Goal: Information Seeking & Learning: Check status

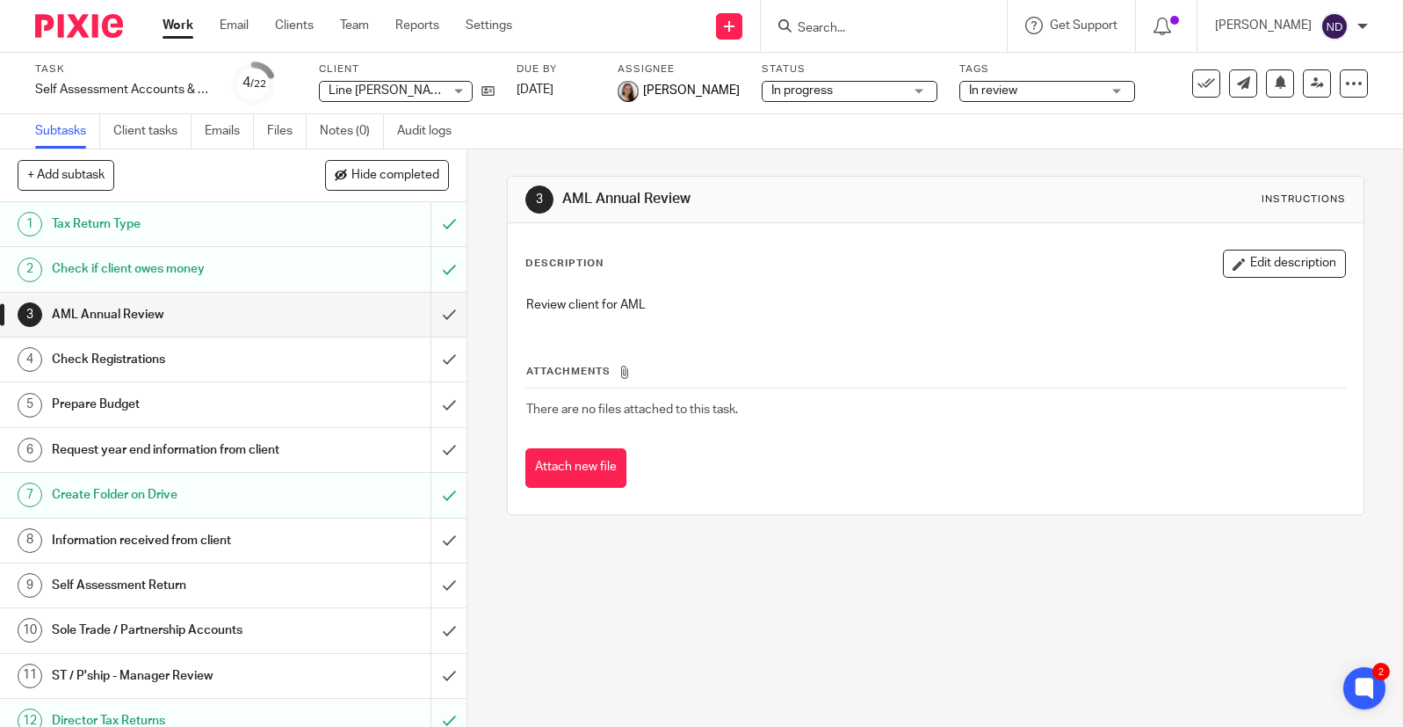
click at [852, 28] on input "Search" at bounding box center [875, 29] width 158 height 16
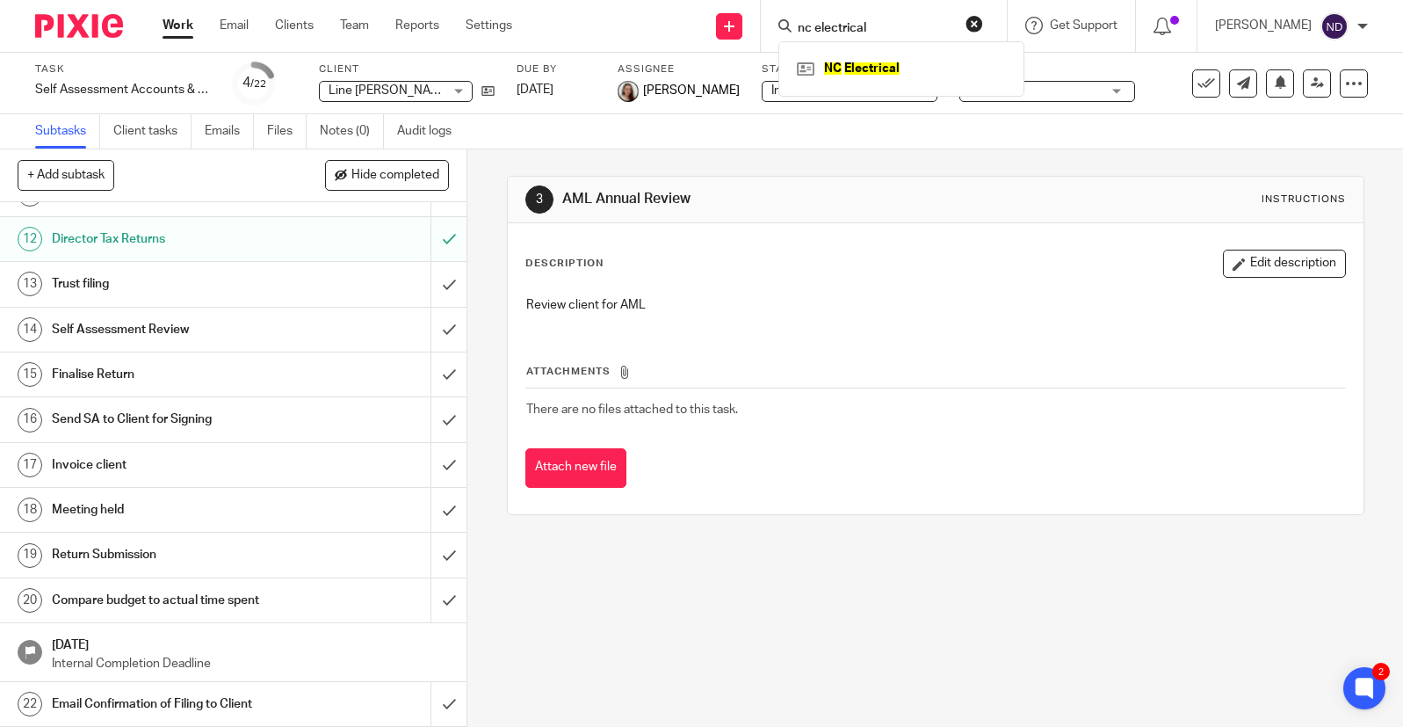
type input "nc electrical"
click button "submit" at bounding box center [0, 0] width 0 height 0
click at [864, 71] on link at bounding box center [901, 68] width 218 height 26
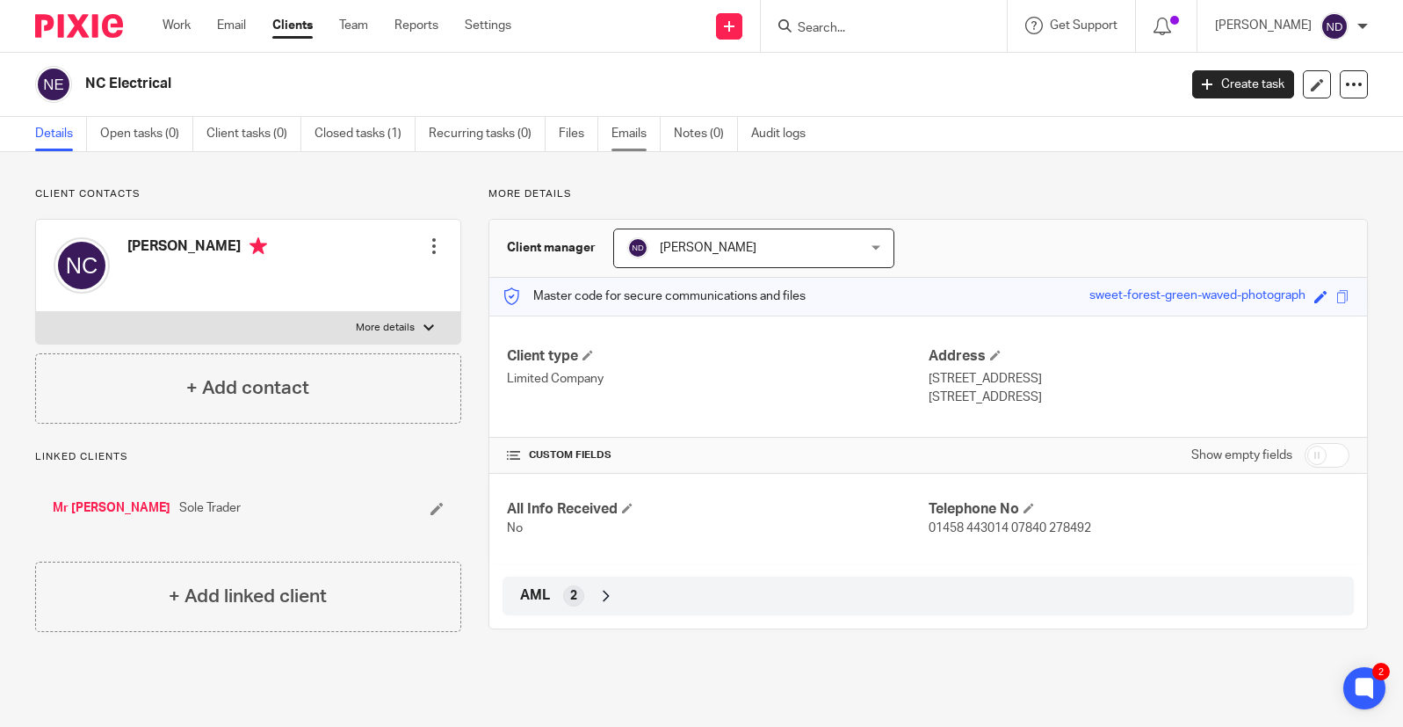
click at [624, 138] on link "Emails" at bounding box center [635, 134] width 49 height 34
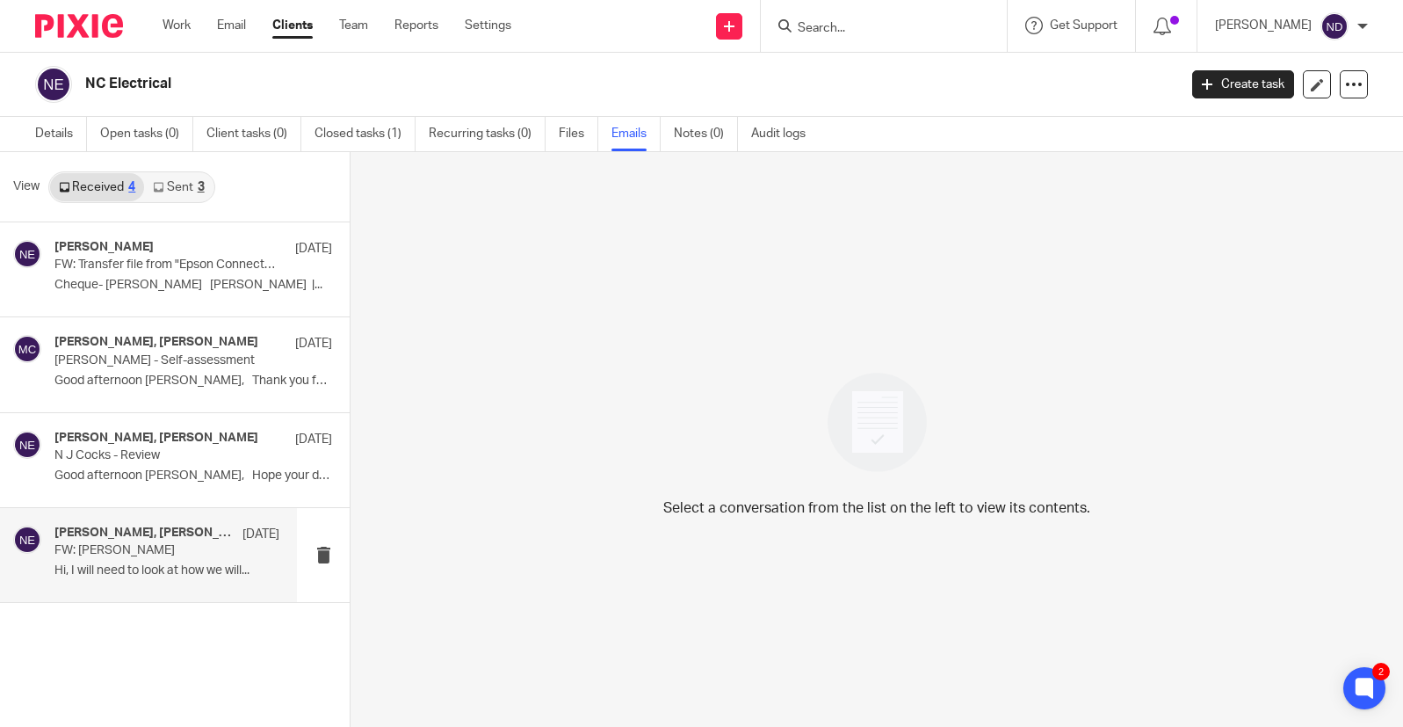
click at [104, 555] on p "FW: [PERSON_NAME]" at bounding box center [144, 550] width 180 height 15
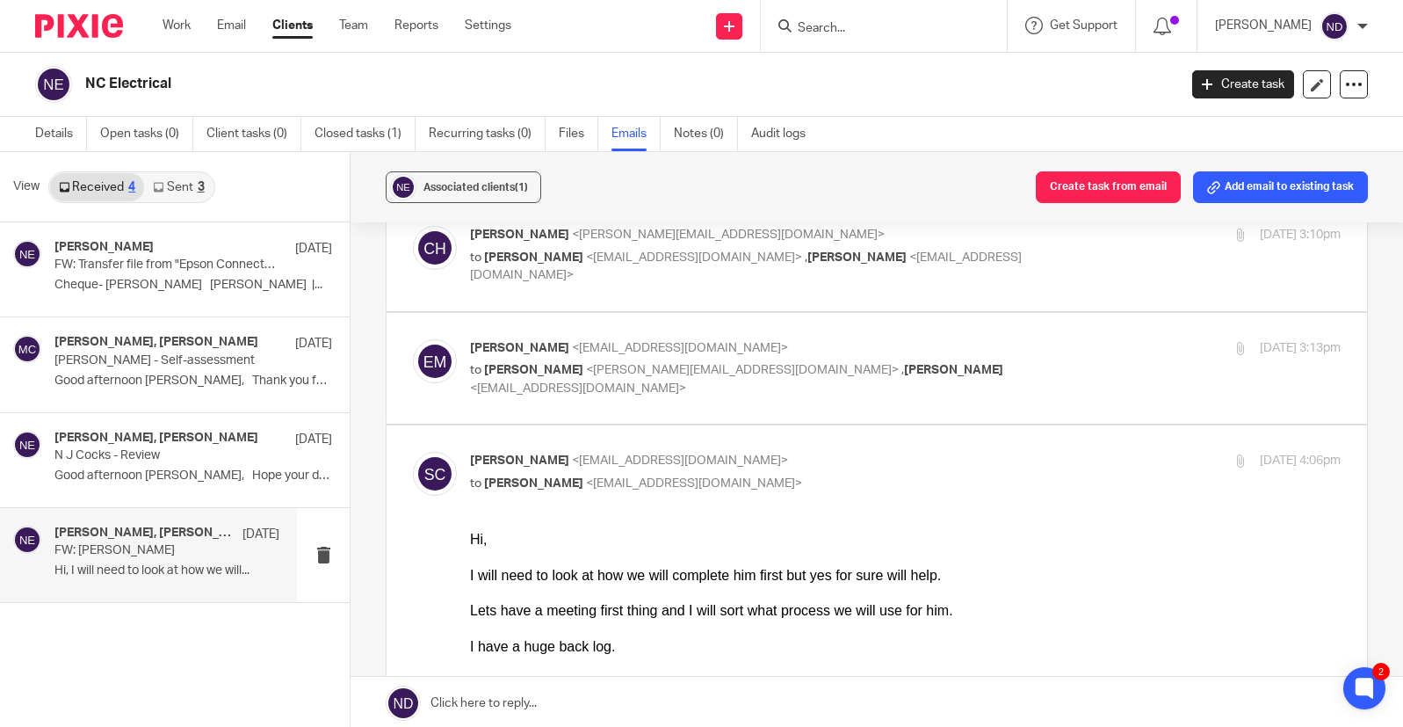
scroll to position [64, 0]
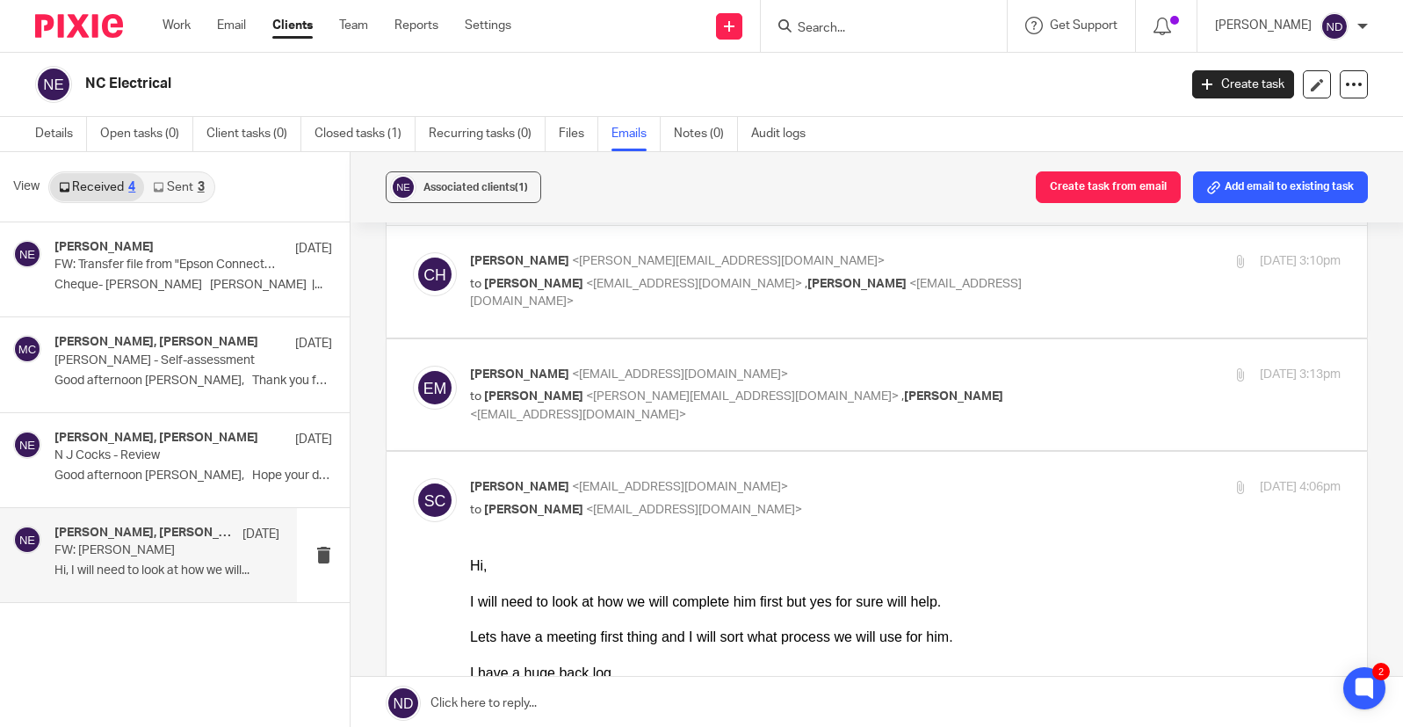
click at [184, 182] on link "Sent 3" at bounding box center [178, 187] width 69 height 28
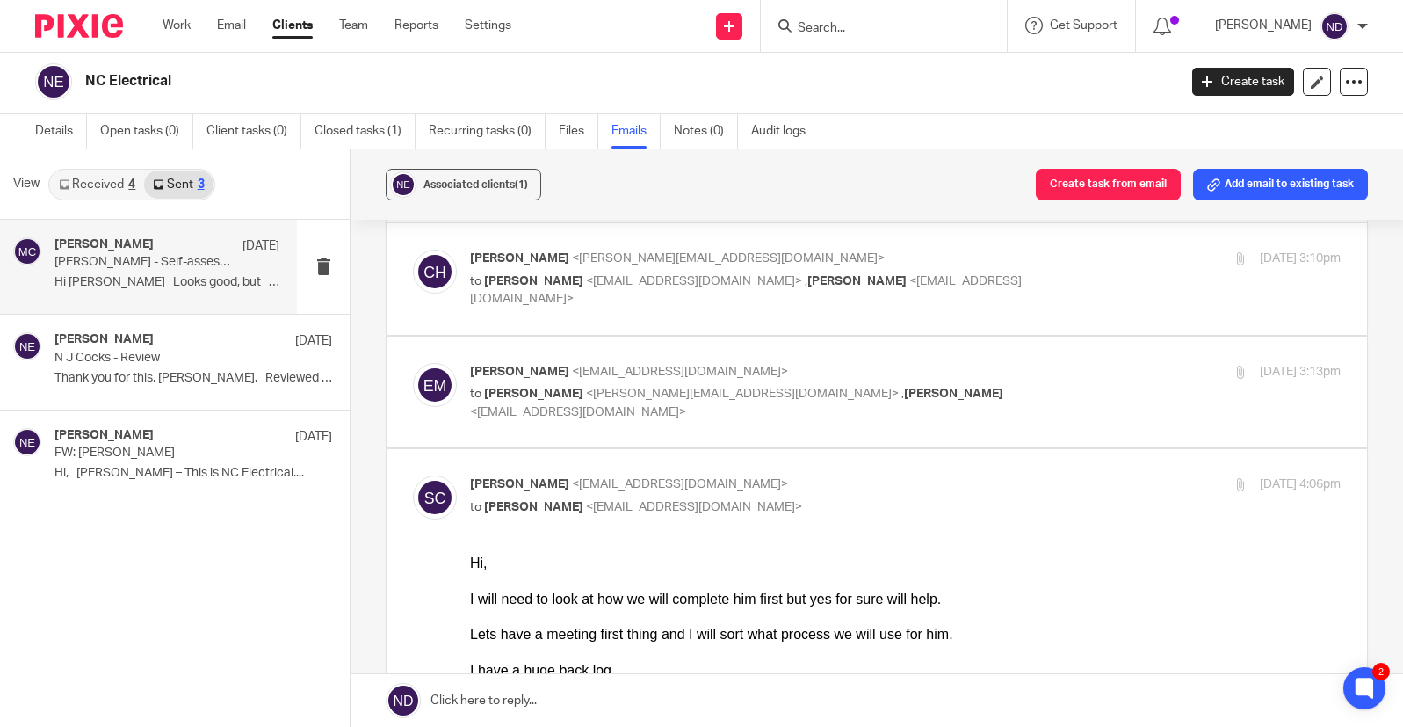
click at [112, 265] on p "[PERSON_NAME] - Self-assessment" at bounding box center [144, 262] width 180 height 15
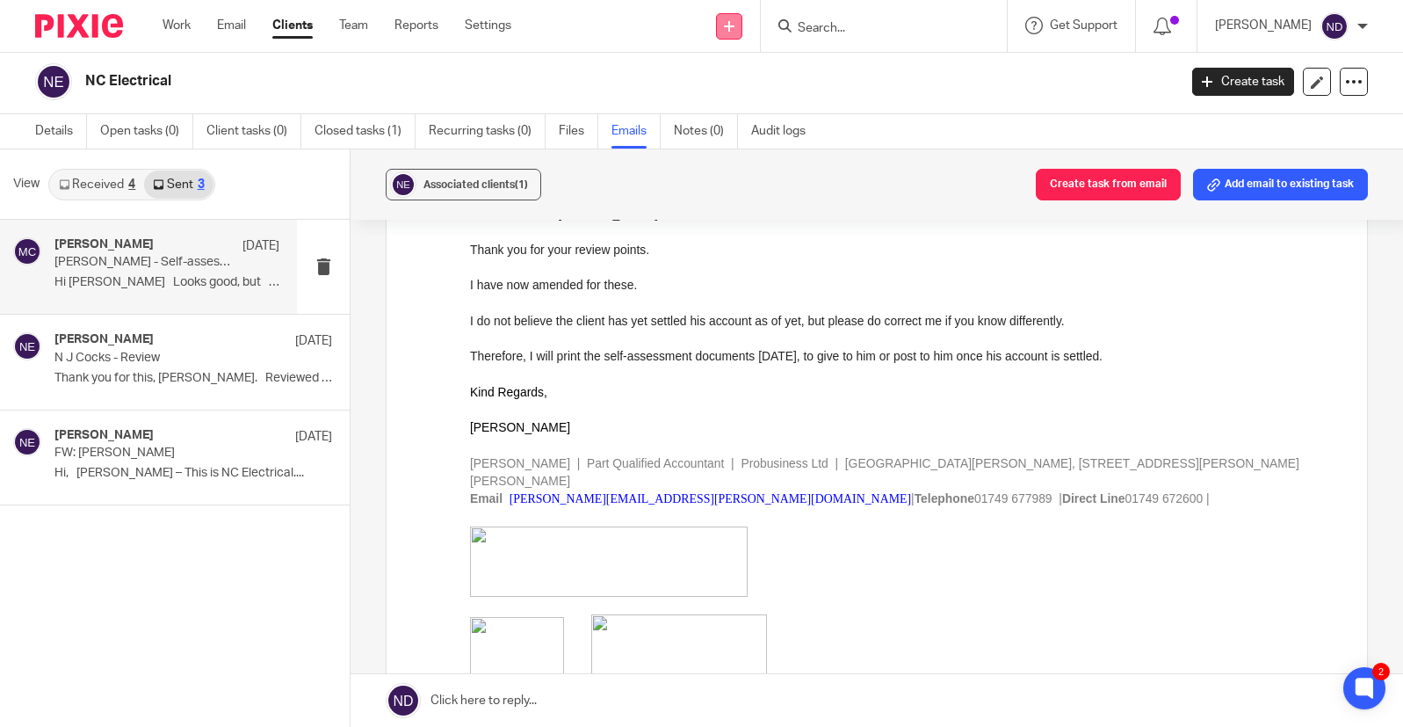
scroll to position [404, 0]
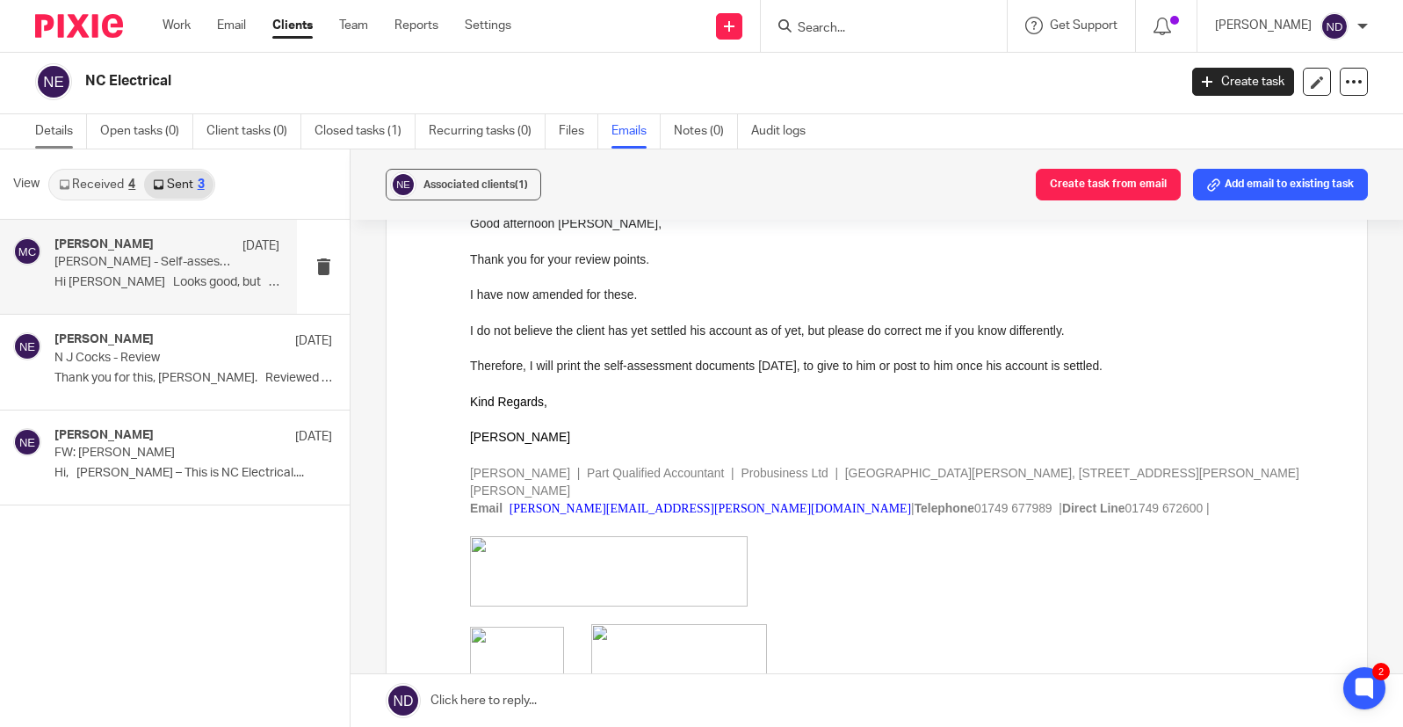
click at [46, 134] on link "Details" at bounding box center [61, 131] width 52 height 34
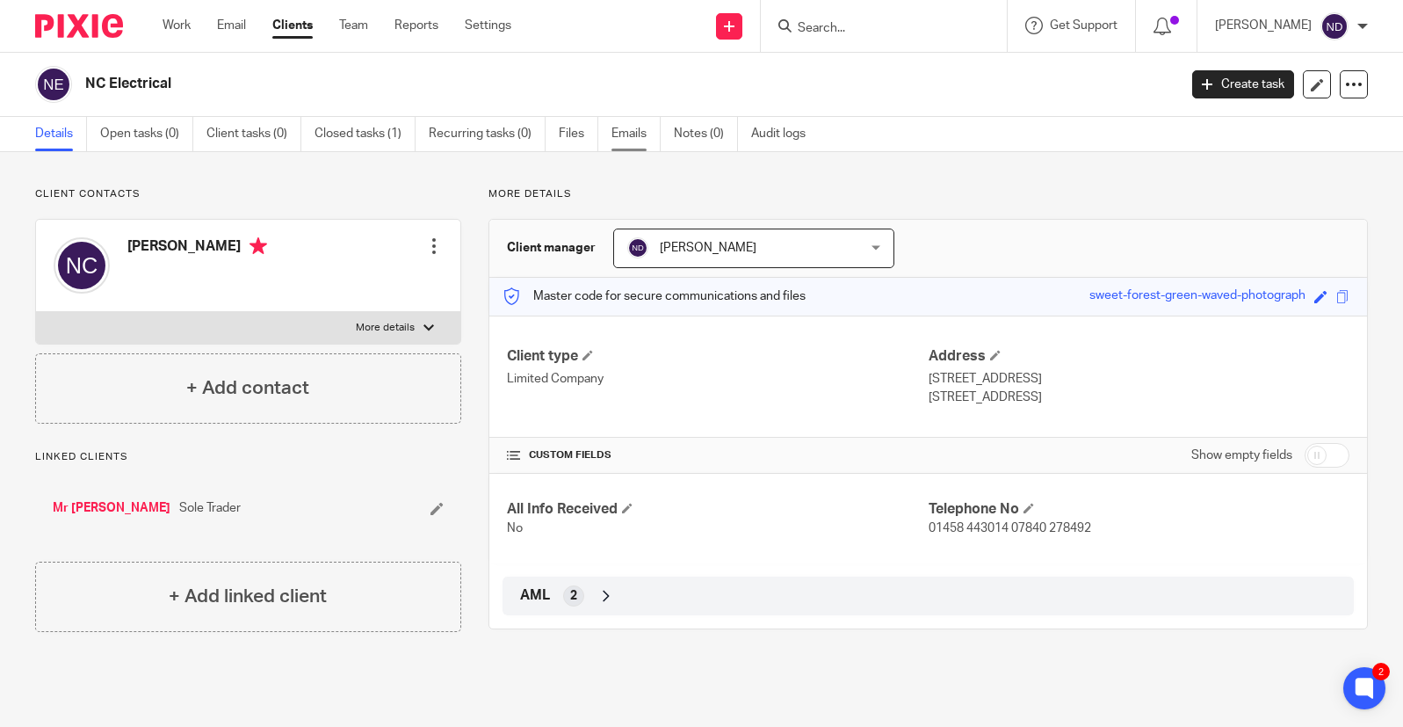
click at [625, 135] on link "Emails" at bounding box center [635, 134] width 49 height 34
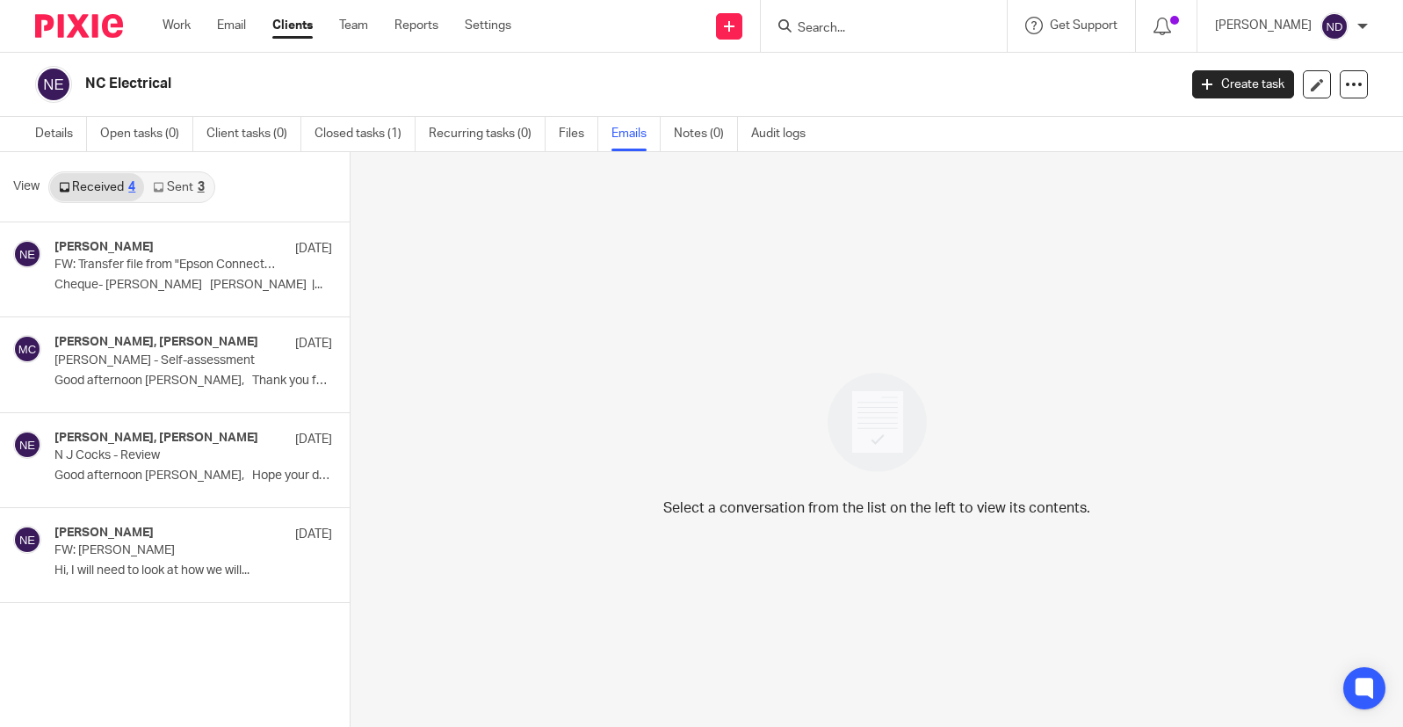
click at [181, 187] on link "Sent 3" at bounding box center [178, 187] width 69 height 28
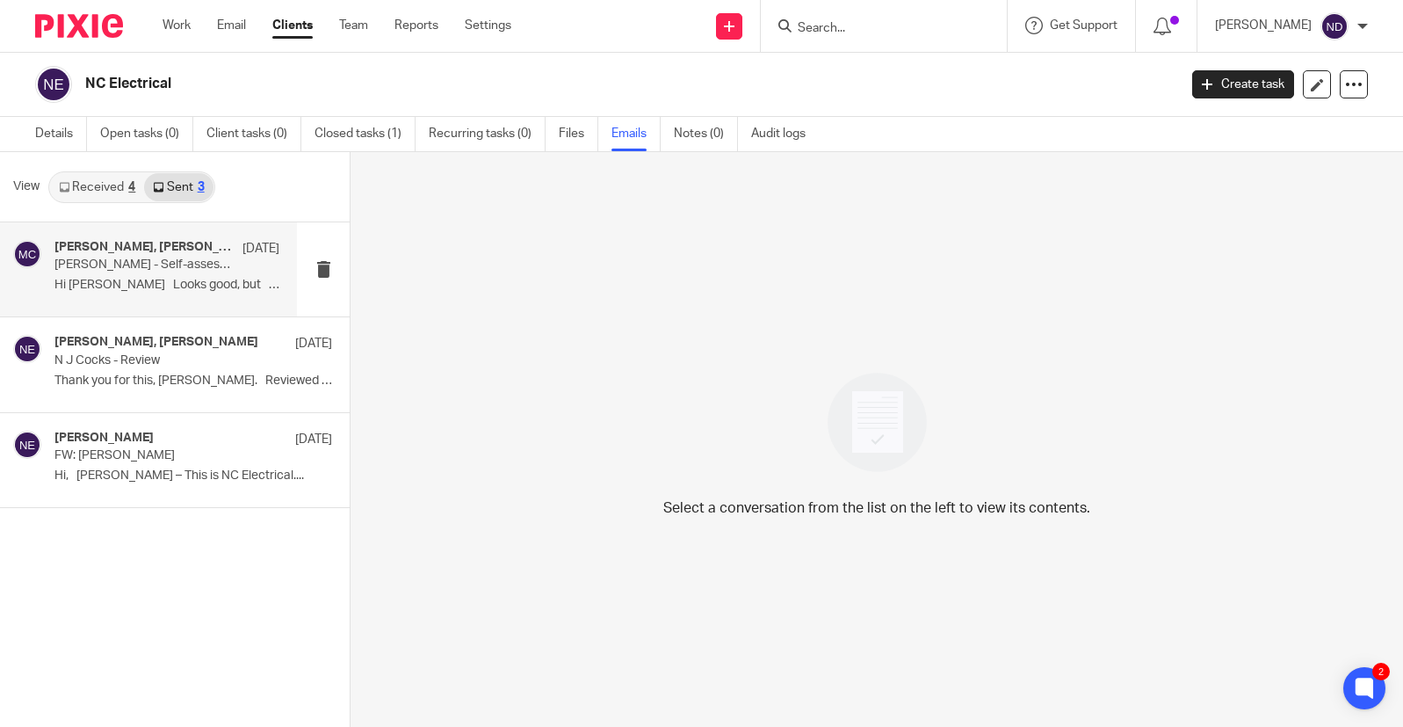
click at [136, 278] on p "Hi [PERSON_NAME] Looks good, but Only..." at bounding box center [166, 285] width 225 height 15
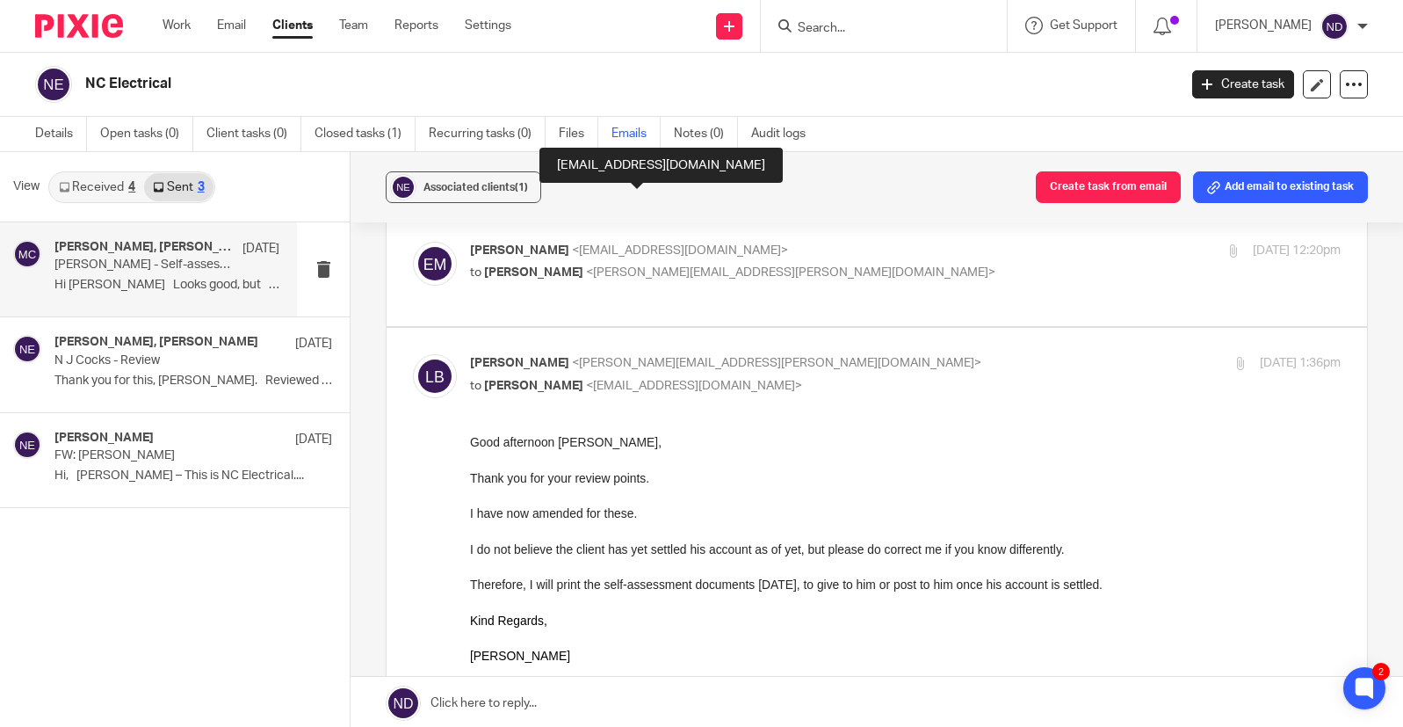
scroll to position [242, 0]
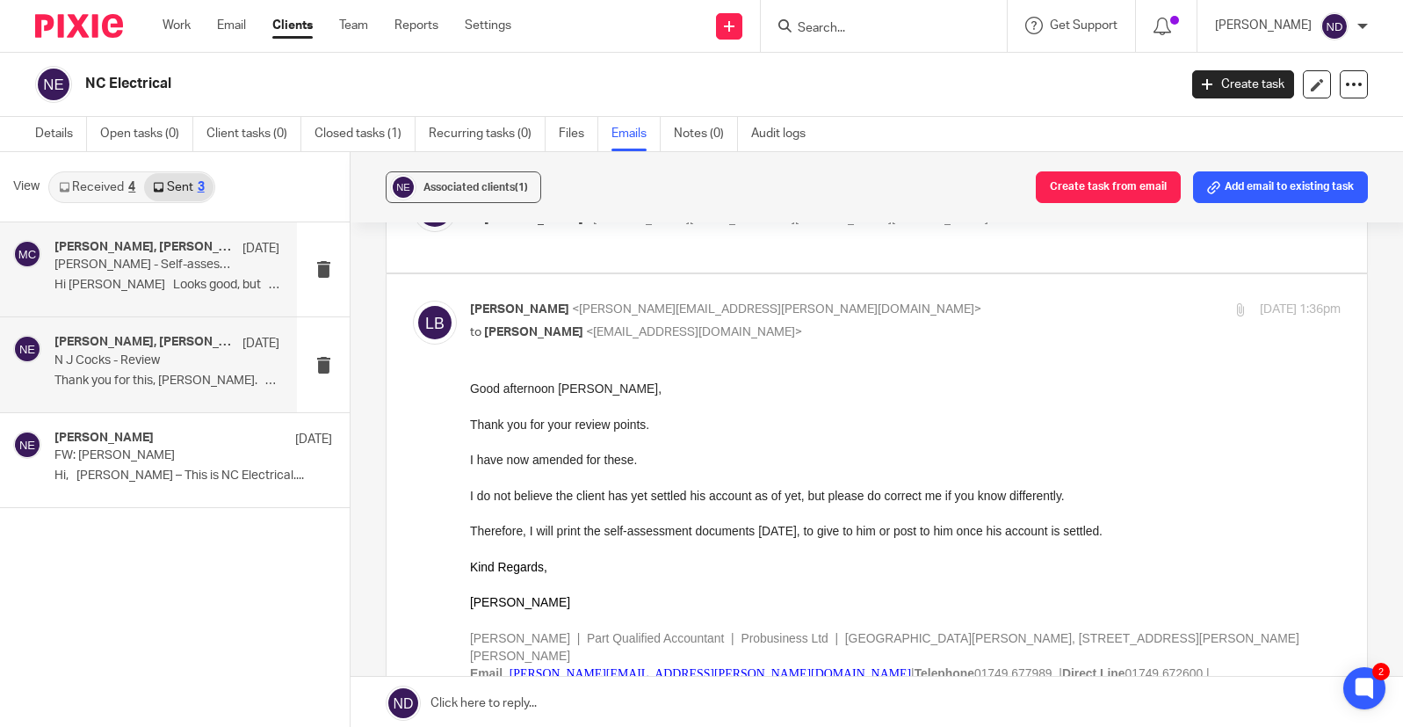
click at [131, 381] on p "Thank you for this, [PERSON_NAME]. Reviewed and..." at bounding box center [166, 380] width 225 height 15
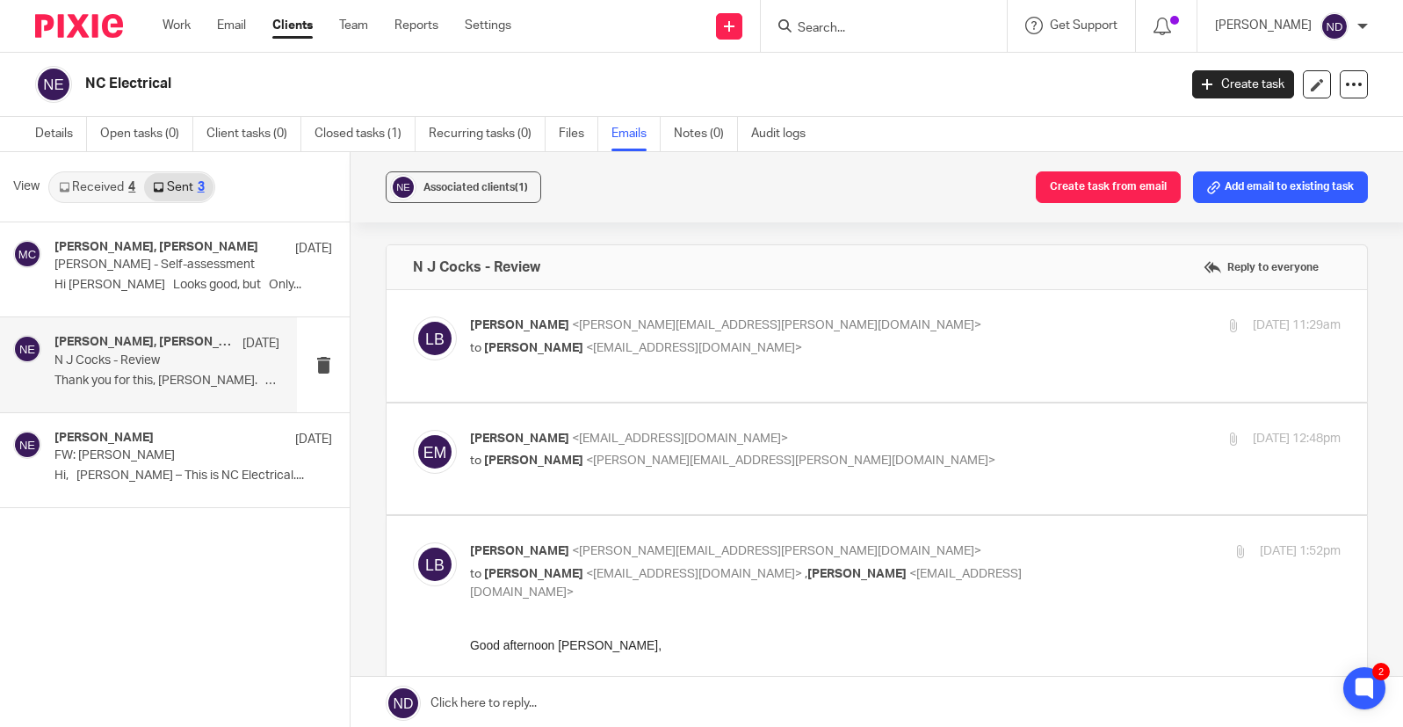
scroll to position [0, 0]
